Goal: Register for event/course

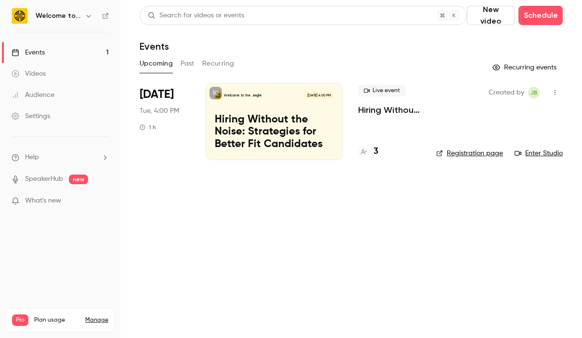
click at [295, 91] on div "Welcome to the Jungle [DATE] 4:00 PM Hiring Without the Noise: Strategies for B…" at bounding box center [274, 121] width 137 height 77
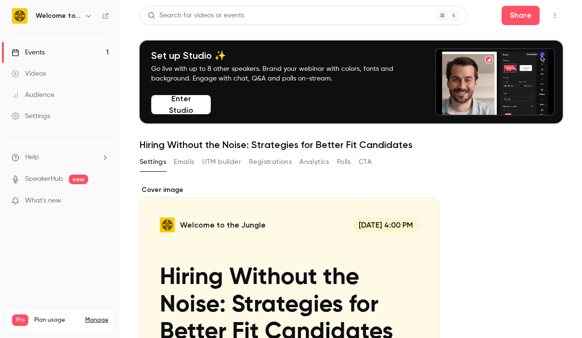
click at [277, 162] on button "Registrations" at bounding box center [270, 161] width 43 height 15
